Goal: Information Seeking & Learning: Learn about a topic

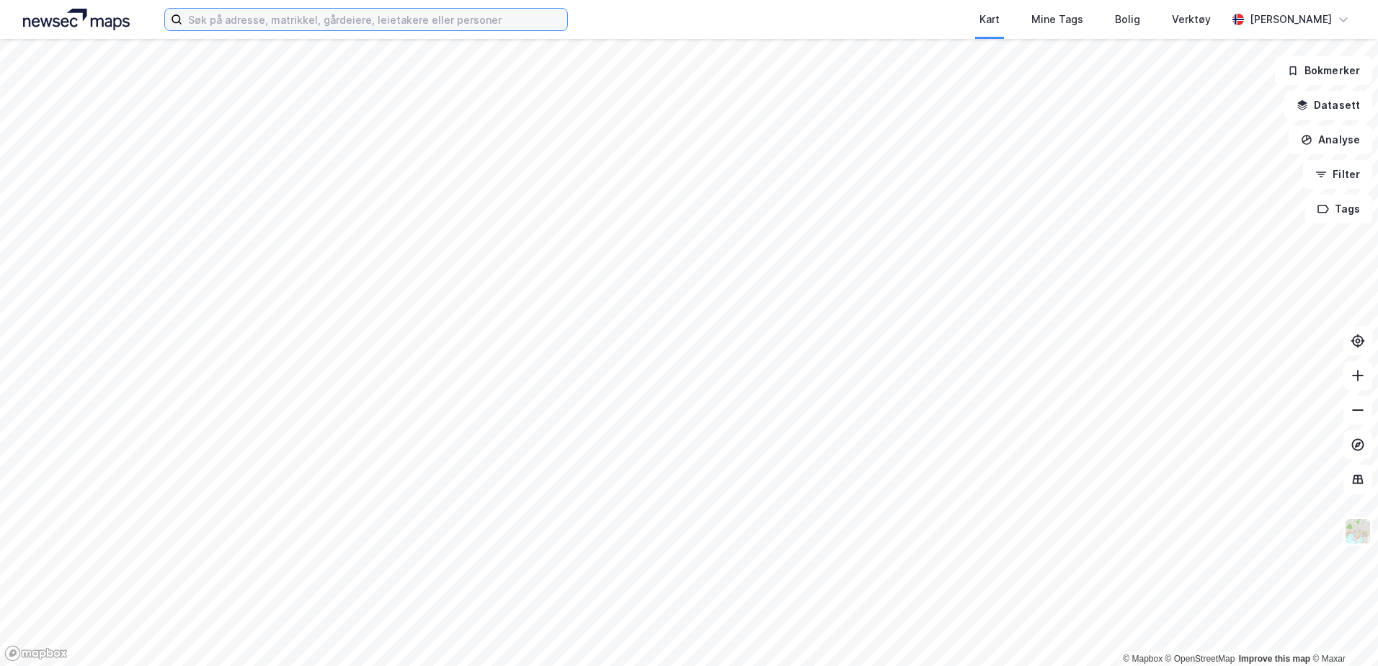
click at [210, 13] on input at bounding box center [374, 20] width 385 height 22
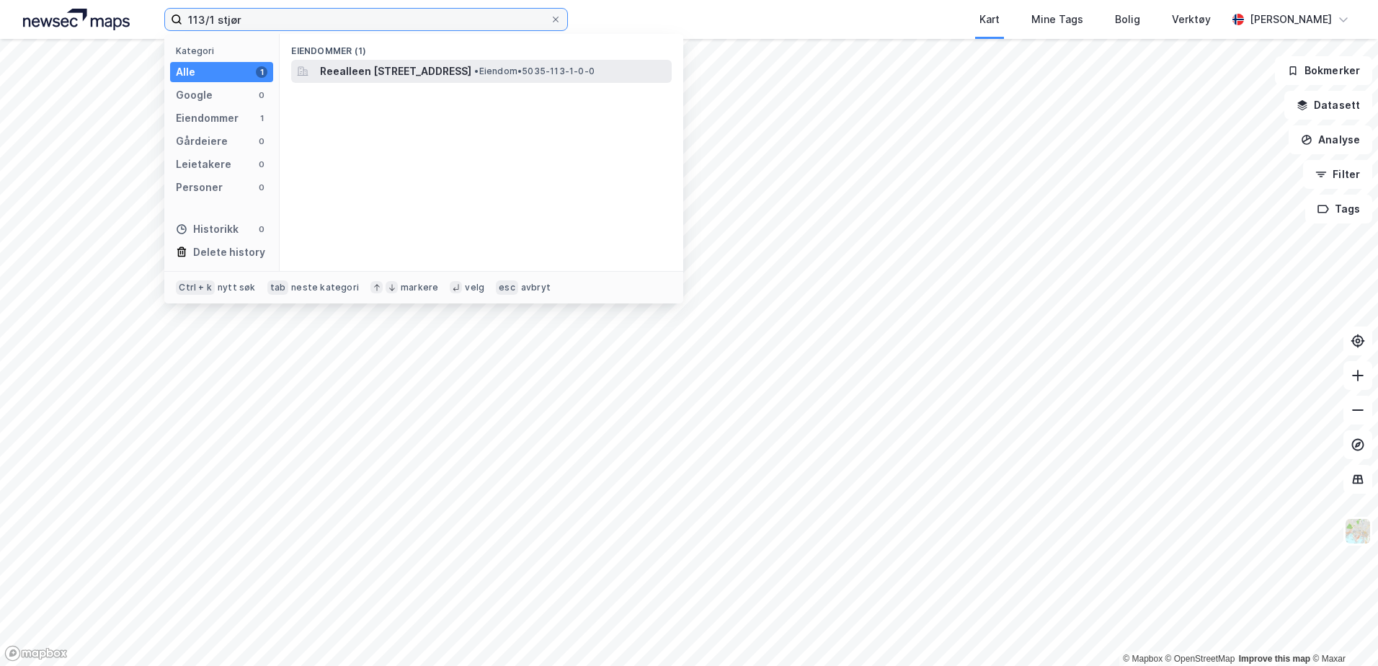
type input "113/1 stjør"
click at [400, 74] on span "Reealleen [STREET_ADDRESS]" at bounding box center [395, 71] width 151 height 17
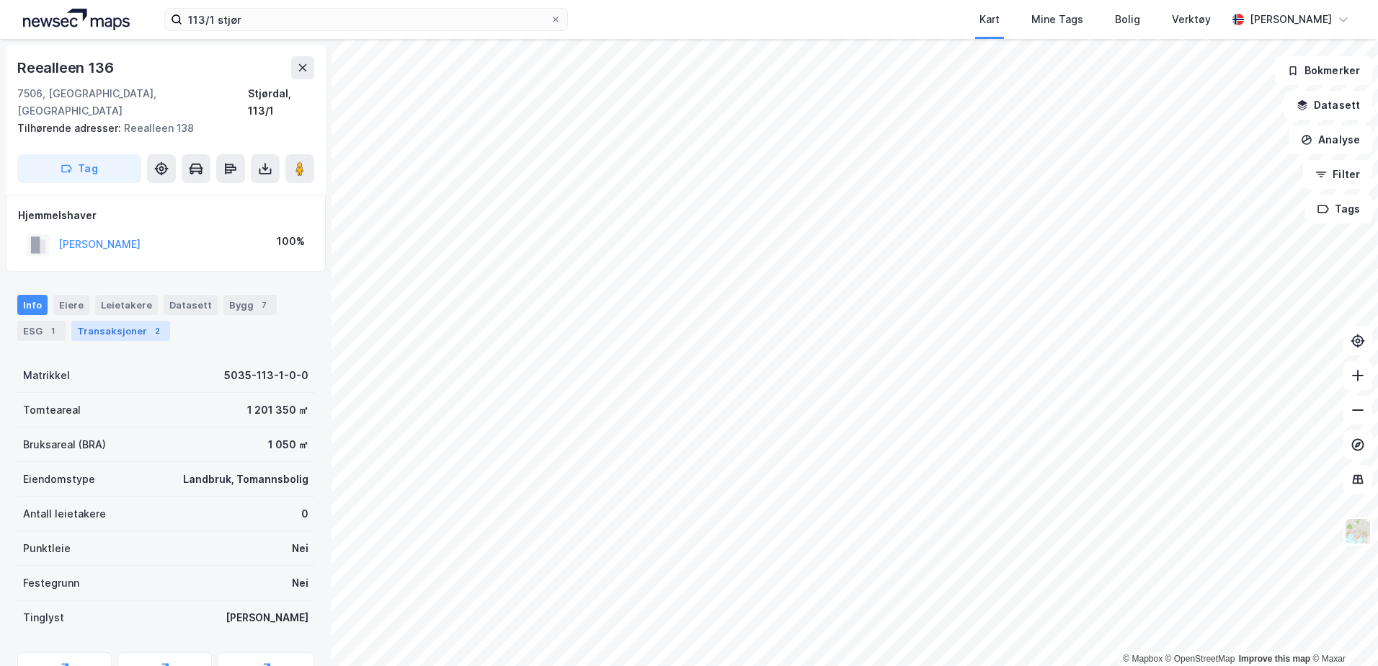
click at [110, 321] on div "Transaksjoner 2" at bounding box center [120, 331] width 99 height 20
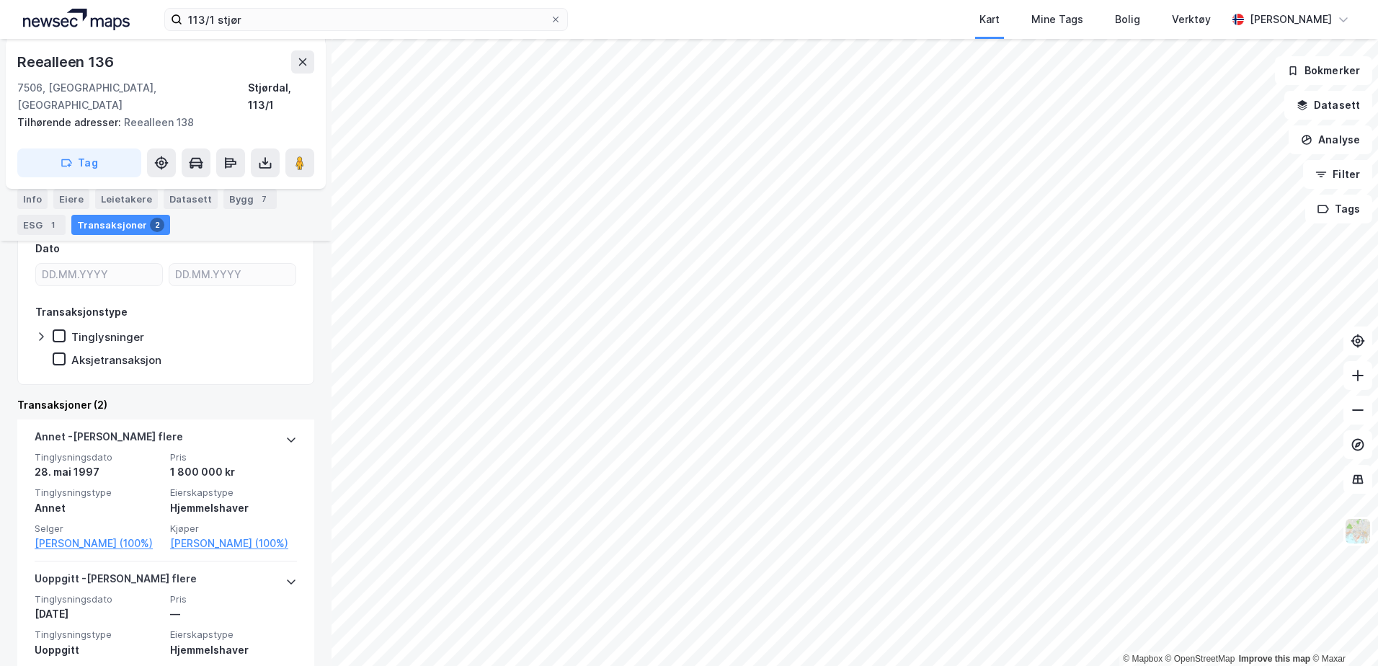
scroll to position [216, 0]
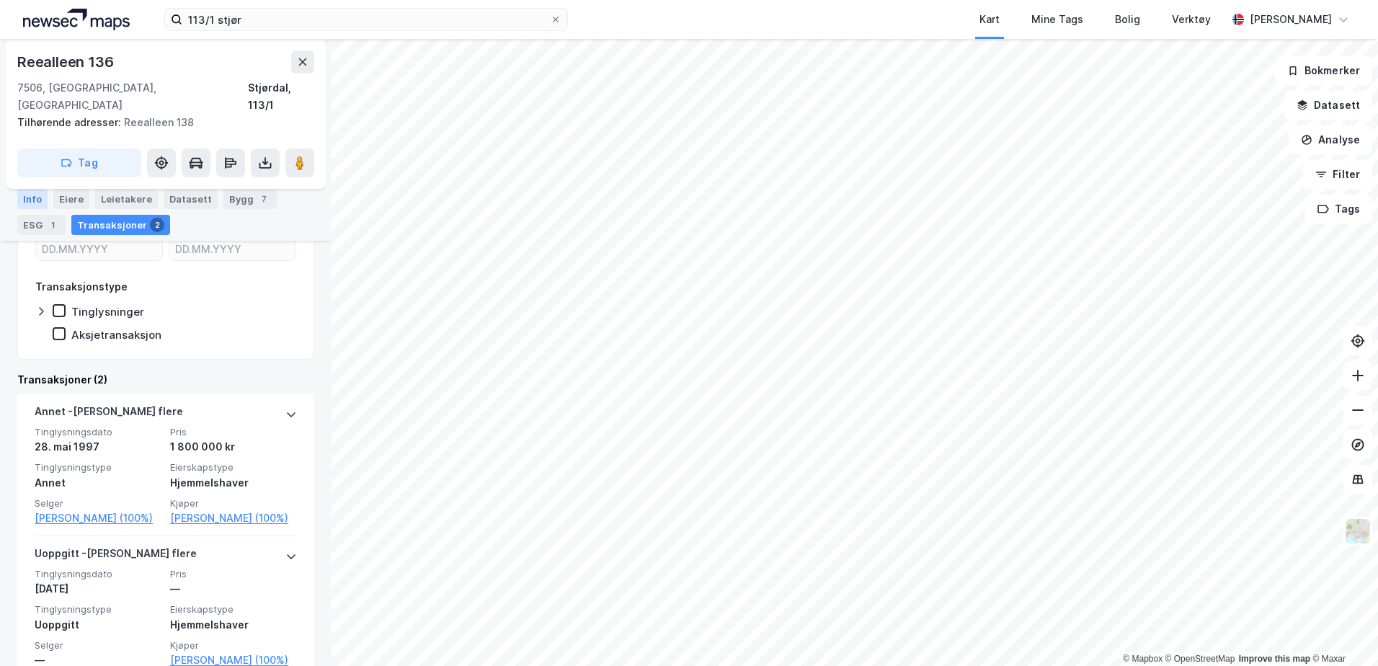
click at [32, 205] on div "Info" at bounding box center [32, 199] width 30 height 20
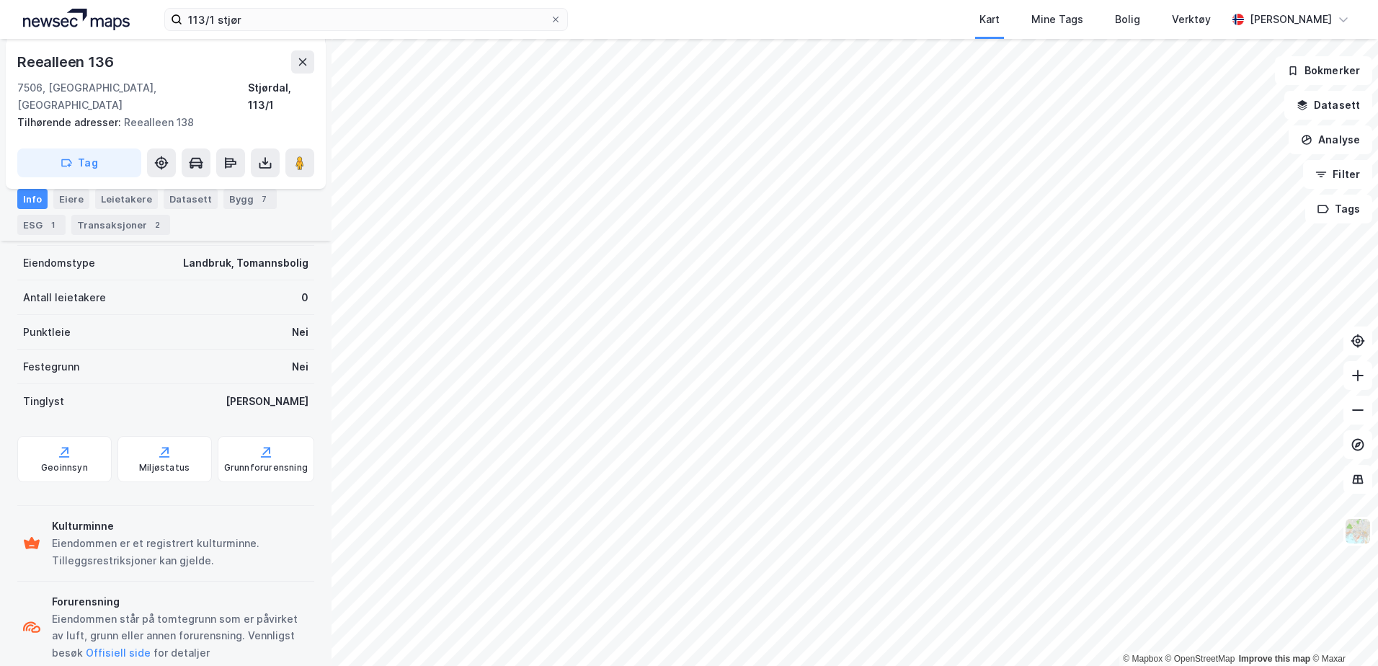
click at [143, 114] on div "Tilhørende adresser: Reealleen 138" at bounding box center [159, 122] width 285 height 17
drag, startPoint x: 185, startPoint y: 107, endPoint x: 128, endPoint y: 107, distance: 57.7
click at [128, 114] on div "Tilhørende adresser: Reealleen 138" at bounding box center [159, 122] width 285 height 17
click at [295, 149] on button at bounding box center [299, 163] width 29 height 29
